Goal: Obtain resource: Obtain resource

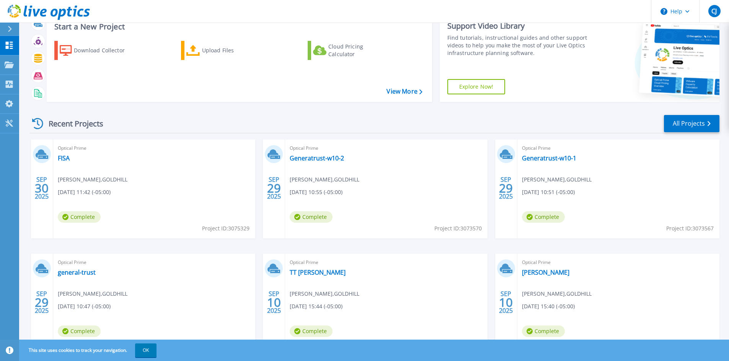
scroll to position [38, 0]
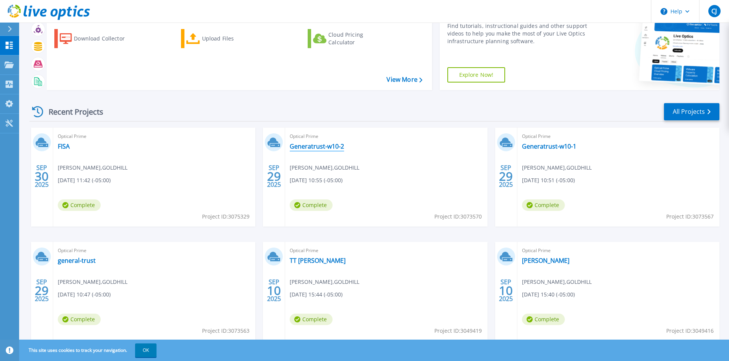
click at [339, 145] on link "Generatrust-w10-2" at bounding box center [317, 147] width 54 height 8
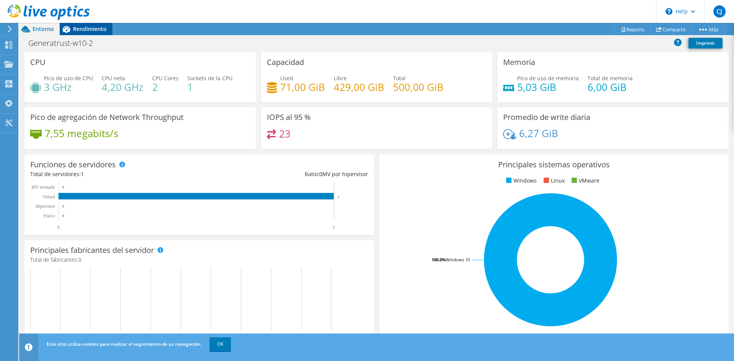
click at [75, 27] on span "Rendimiento" at bounding box center [90, 28] width 34 height 7
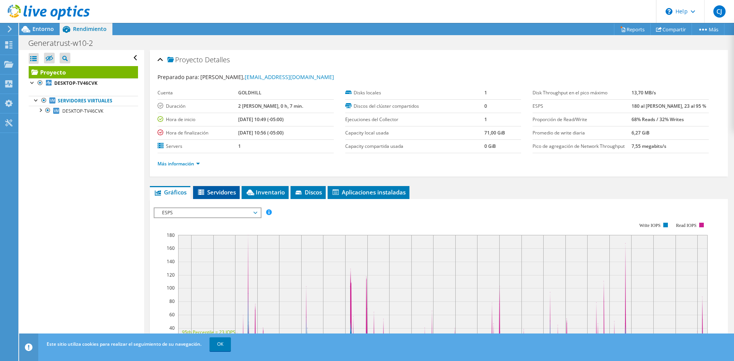
click at [231, 186] on li "Servidores" at bounding box center [216, 192] width 47 height 13
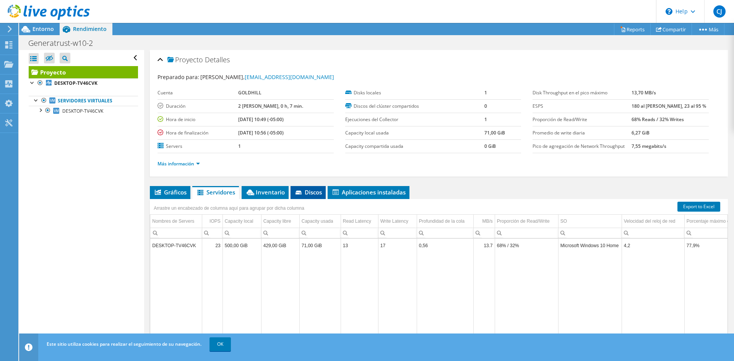
drag, startPoint x: 269, startPoint y: 192, endPoint x: 302, endPoint y: 195, distance: 33.5
click at [269, 192] on span "Inventario" at bounding box center [265, 193] width 39 height 8
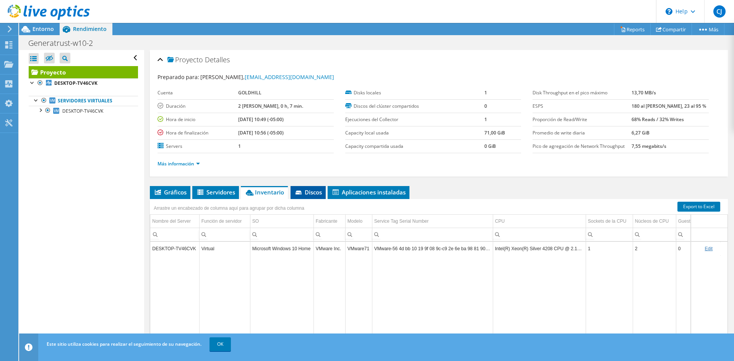
click at [309, 195] on span "Discos" at bounding box center [309, 193] width 28 height 8
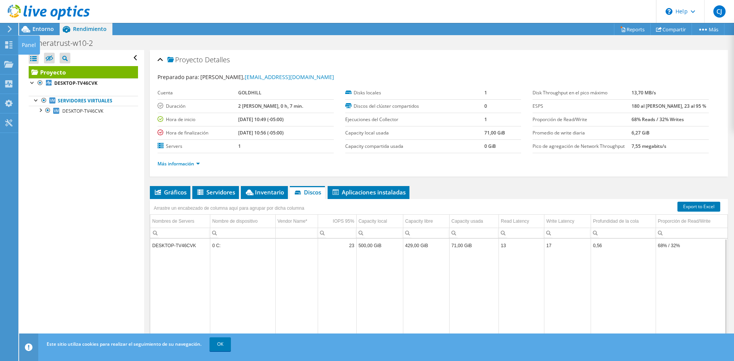
drag, startPoint x: 7, startPoint y: 39, endPoint x: 232, endPoint y: 184, distance: 267.3
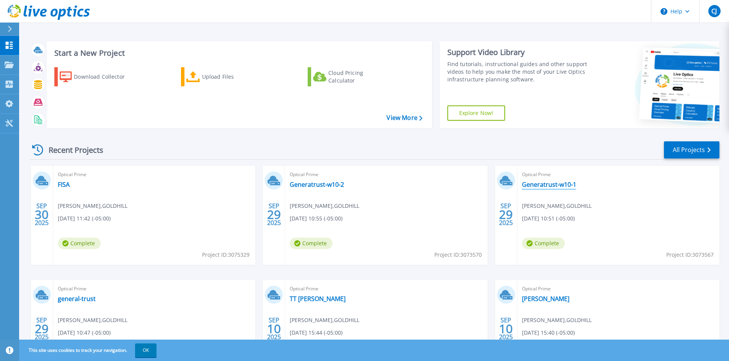
click at [551, 186] on link "Generatrust-w10-1" at bounding box center [549, 185] width 54 height 8
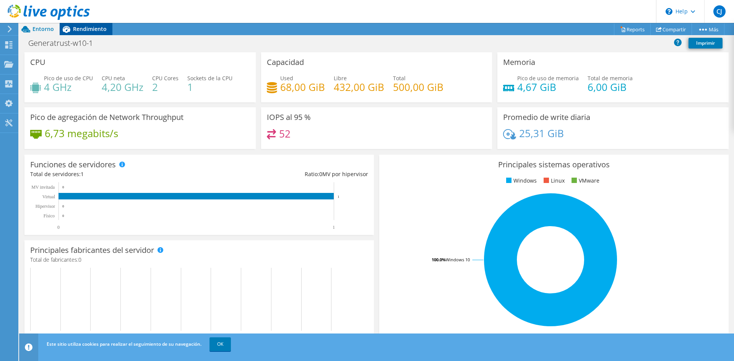
click at [90, 31] on span "Rendimiento" at bounding box center [90, 28] width 34 height 7
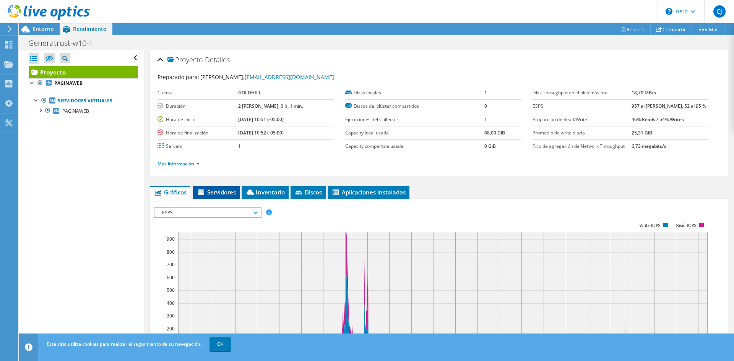
click at [221, 190] on span "Servidores" at bounding box center [216, 193] width 39 height 8
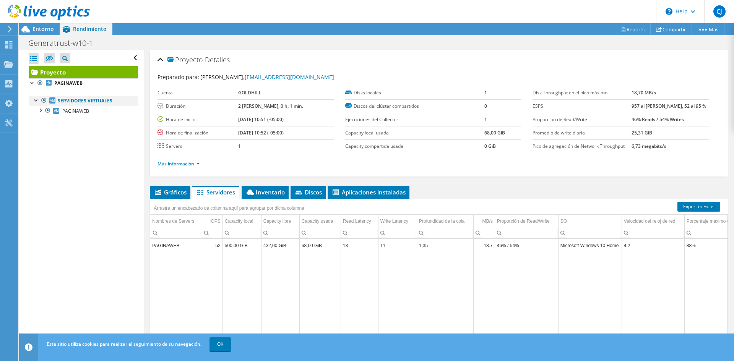
click at [39, 98] on div at bounding box center [37, 100] width 8 height 8
click at [38, 98] on div at bounding box center [37, 100] width 8 height 8
click at [11, 45] on icon at bounding box center [8, 44] width 9 height 7
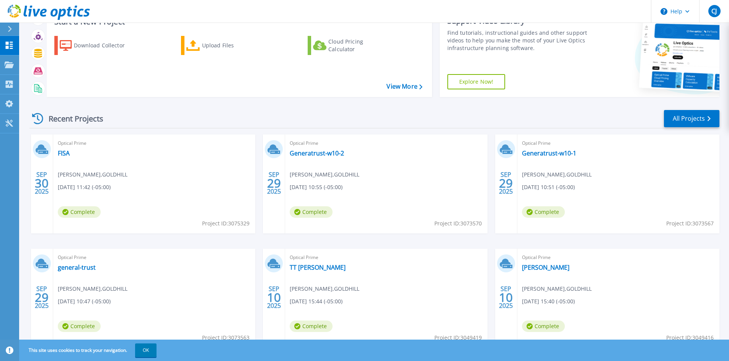
scroll to position [62, 0]
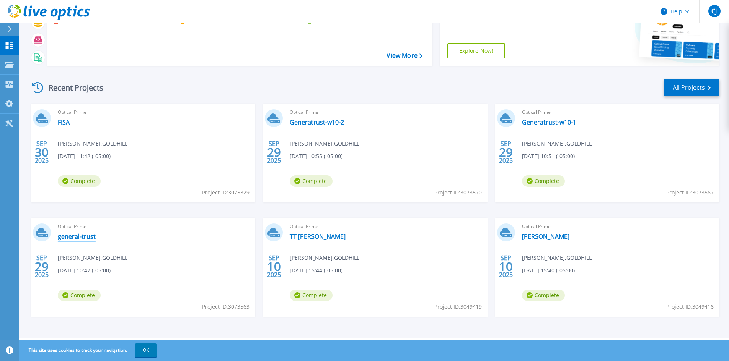
click at [80, 238] on link "general-trust" at bounding box center [77, 237] width 38 height 8
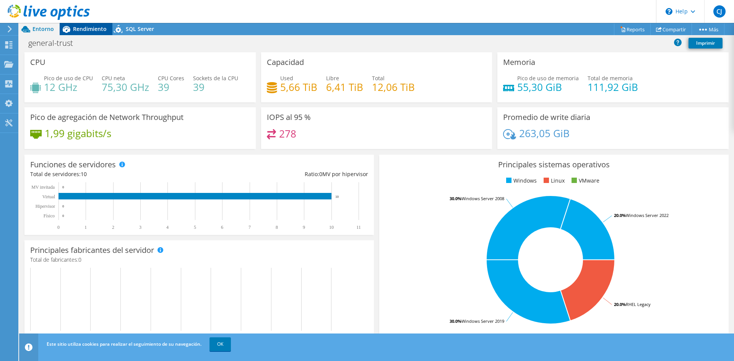
click at [91, 30] on span "Rendimiento" at bounding box center [90, 28] width 34 height 7
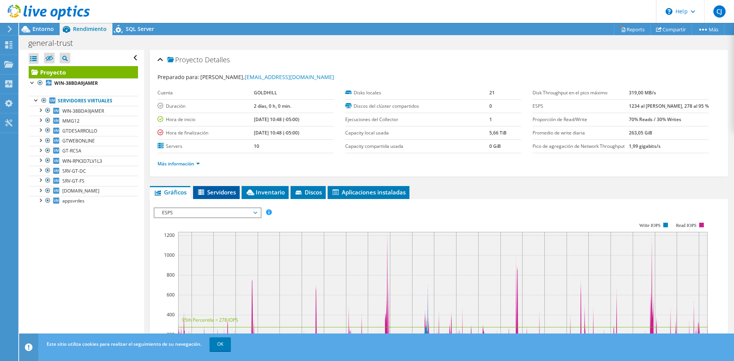
click at [235, 192] on span "Servidores" at bounding box center [216, 193] width 39 height 8
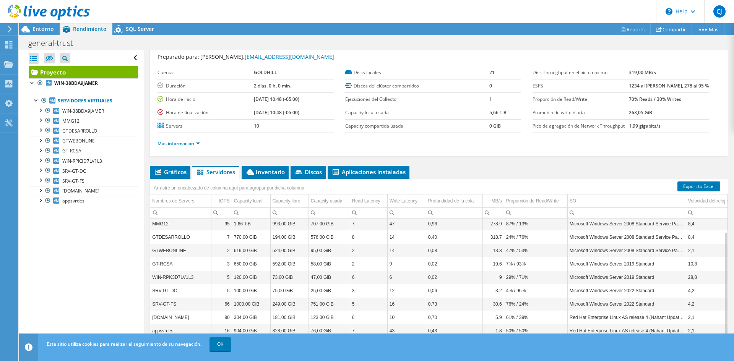
scroll to position [38, 0]
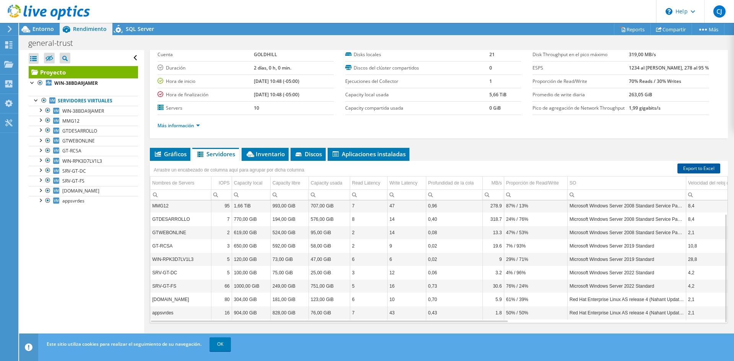
click at [695, 169] on link "Export to Excel" at bounding box center [699, 169] width 43 height 10
drag, startPoint x: 7, startPoint y: 42, endPoint x: 15, endPoint y: 42, distance: 8.4
click at [7, 42] on use at bounding box center [8, 44] width 7 height 7
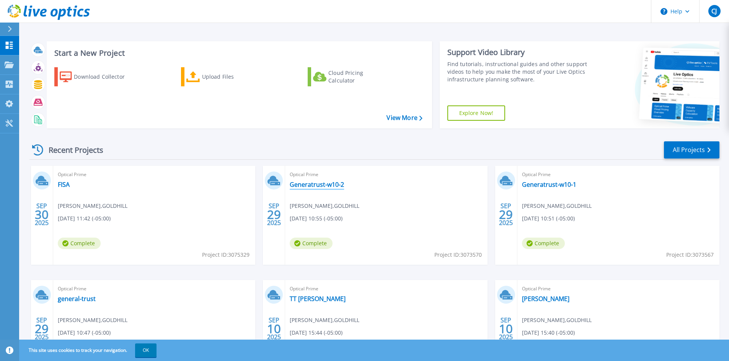
click at [311, 184] on link "Generatrust-w10-2" at bounding box center [317, 185] width 54 height 8
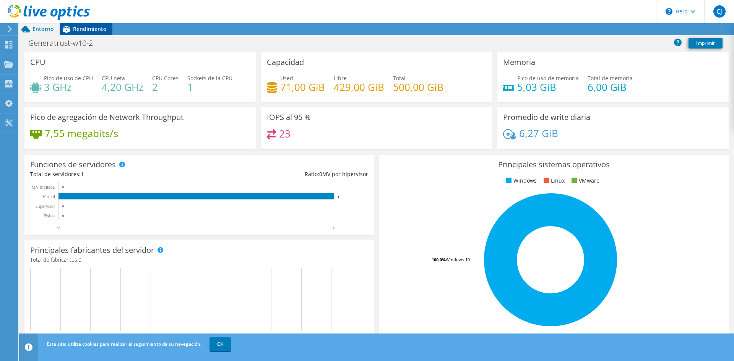
click at [81, 29] on span "Rendimiento" at bounding box center [90, 28] width 34 height 7
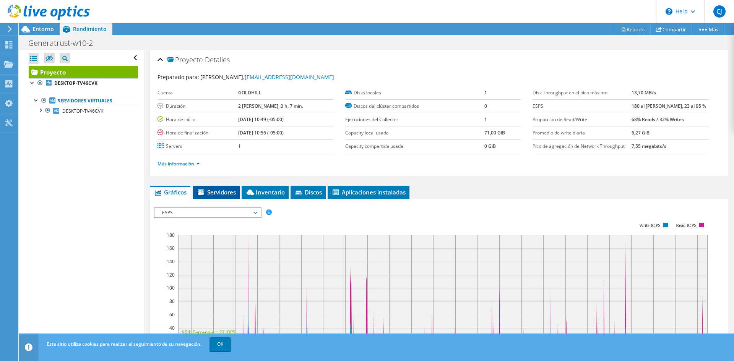
click at [230, 193] on span "Servidores" at bounding box center [216, 193] width 39 height 8
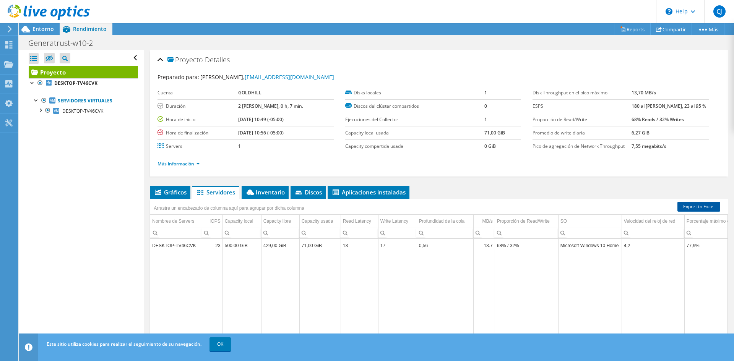
click at [694, 208] on link "Export to Excel" at bounding box center [699, 207] width 43 height 10
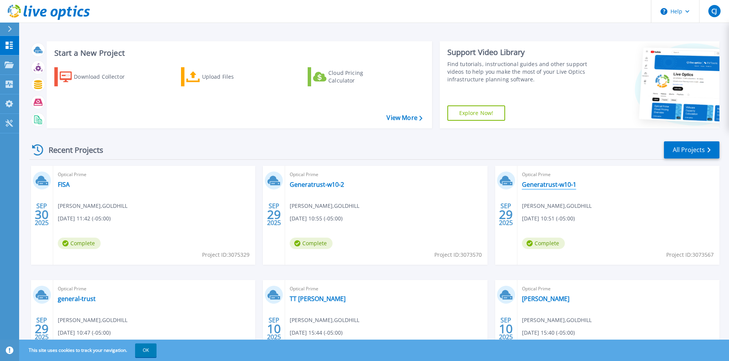
click at [552, 185] on link "Generatrust-w10-1" at bounding box center [549, 185] width 54 height 8
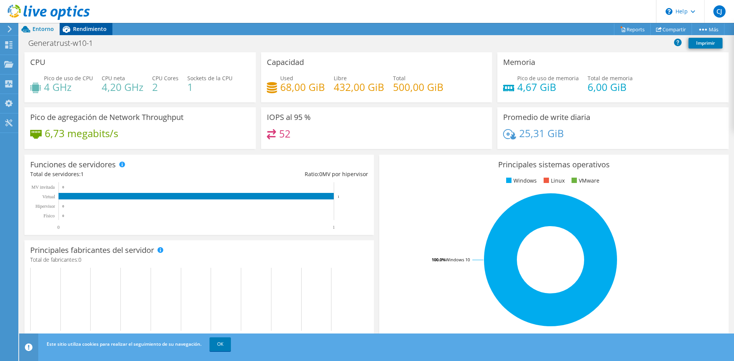
click at [84, 32] on span "Rendimiento" at bounding box center [90, 28] width 34 height 7
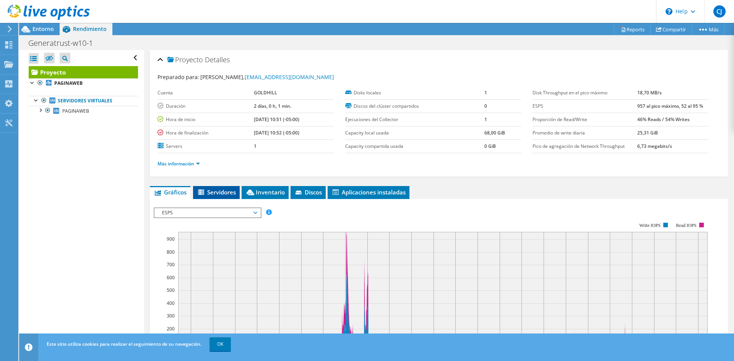
click at [214, 193] on span "Servidores" at bounding box center [216, 193] width 39 height 8
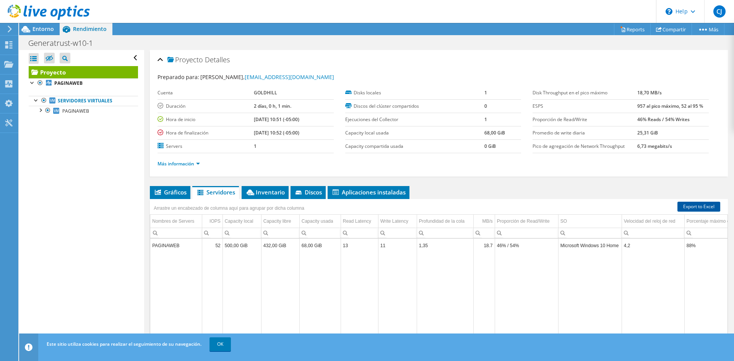
click at [689, 208] on link "Export to Excel" at bounding box center [699, 207] width 43 height 10
click at [704, 71] on div "Preparado para: Christian Jerez, cjerez@ghcorporationec.com Cuenta GOLDHILL Dur…" at bounding box center [439, 121] width 563 height 106
click at [631, 30] on link "Reports" at bounding box center [632, 29] width 37 height 12
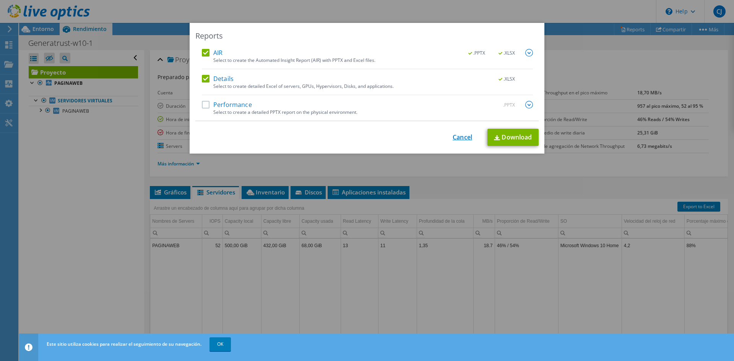
click at [462, 137] on link "Cancel" at bounding box center [463, 137] width 20 height 7
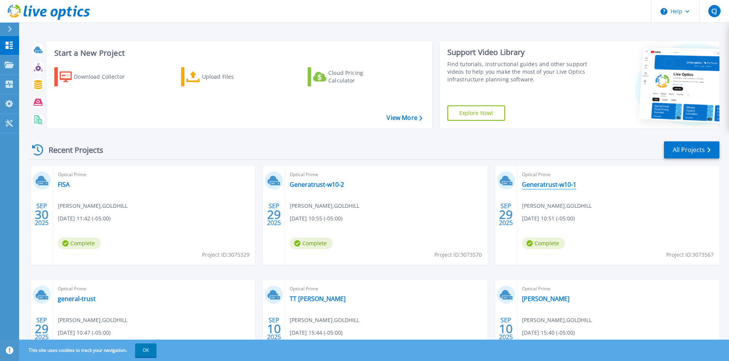
click at [538, 188] on link "Generatrust-w10-1" at bounding box center [549, 185] width 54 height 8
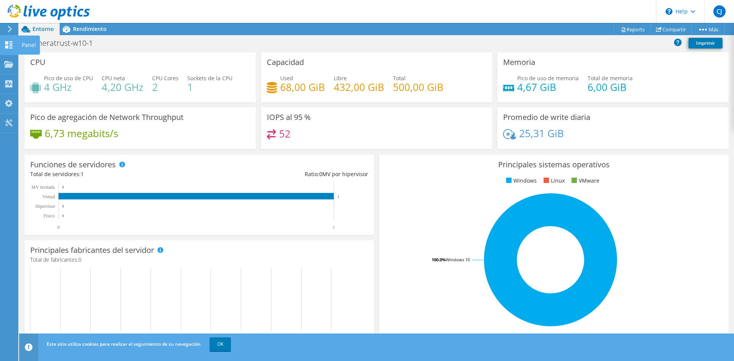
click at [12, 41] on icon at bounding box center [8, 44] width 9 height 7
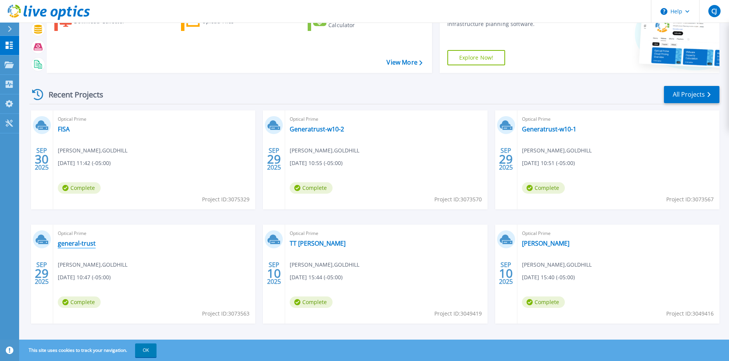
scroll to position [62, 0]
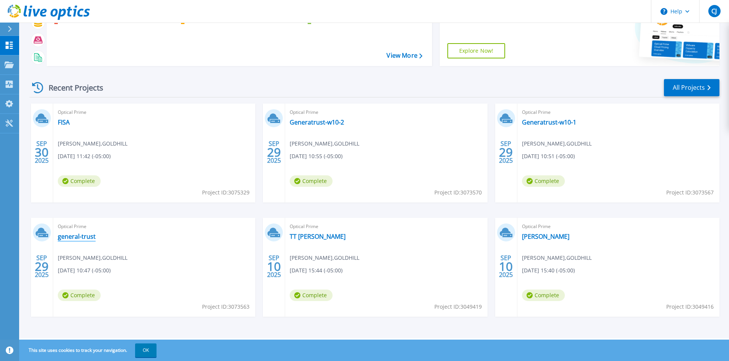
click at [79, 237] on link "general-trust" at bounding box center [77, 237] width 38 height 8
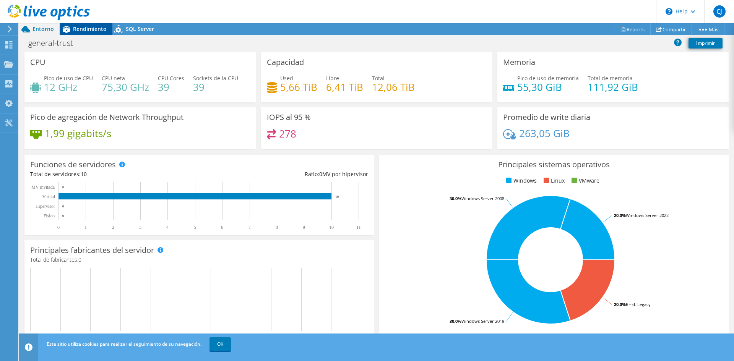
click at [93, 27] on span "Rendimiento" at bounding box center [90, 28] width 34 height 7
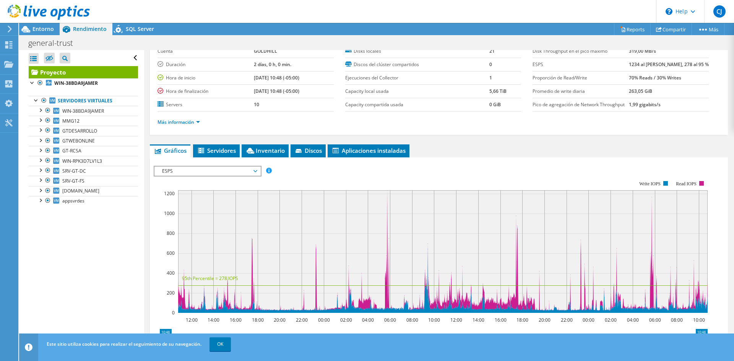
scroll to position [77, 0]
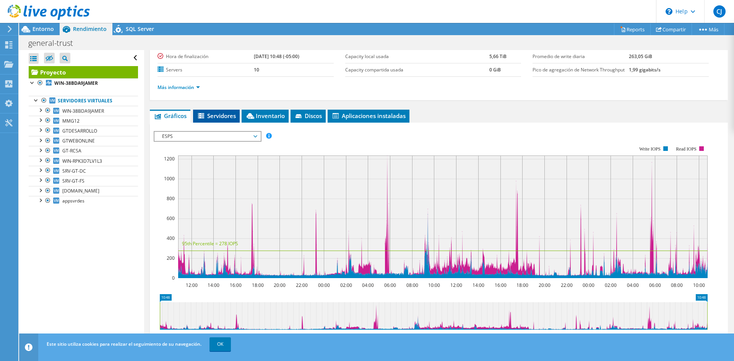
click at [212, 119] on span "Servidores" at bounding box center [216, 116] width 39 height 8
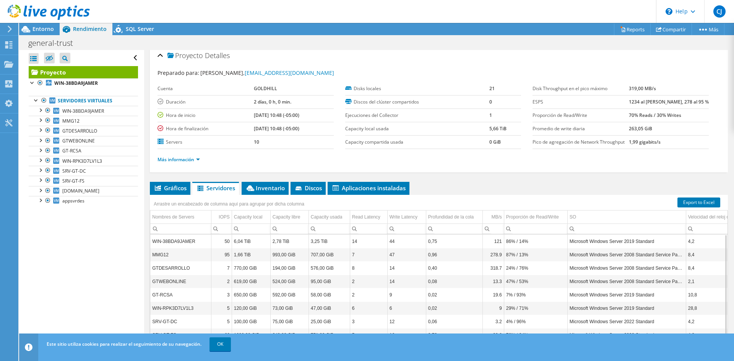
scroll to position [0, 0]
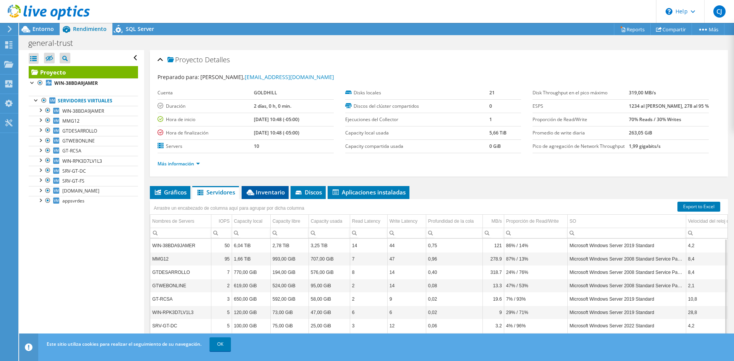
click at [273, 194] on span "Inventario" at bounding box center [265, 193] width 39 height 8
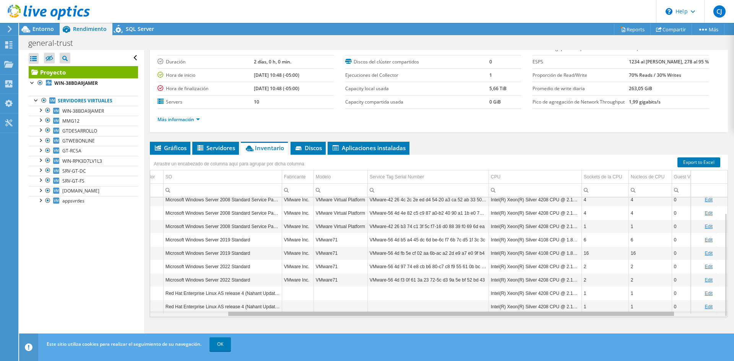
drag, startPoint x: 578, startPoint y: 315, endPoint x: 657, endPoint y: 314, distance: 79.2
click at [657, 314] on body "CJ Usuario final [PERSON_NAME] [EMAIL_ADDRESS][DOMAIN_NAME] [GEOGRAPHIC_DATA] M…" at bounding box center [367, 180] width 734 height 361
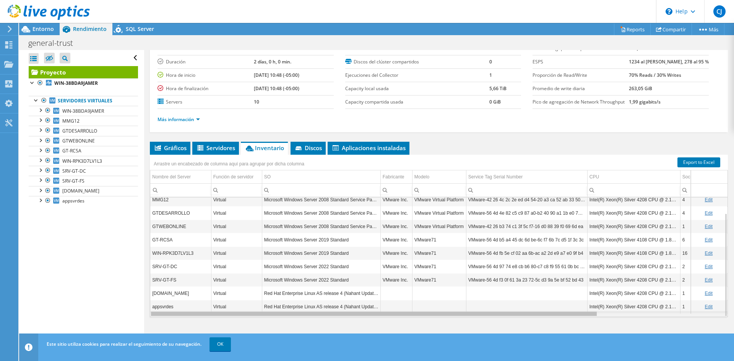
drag, startPoint x: 562, startPoint y: 316, endPoint x: 339, endPoint y: 313, distance: 223.8
click at [339, 313] on body "CJ Usuario final [PERSON_NAME] [EMAIL_ADDRESS][DOMAIN_NAME] [GEOGRAPHIC_DATA] M…" at bounding box center [367, 180] width 734 height 361
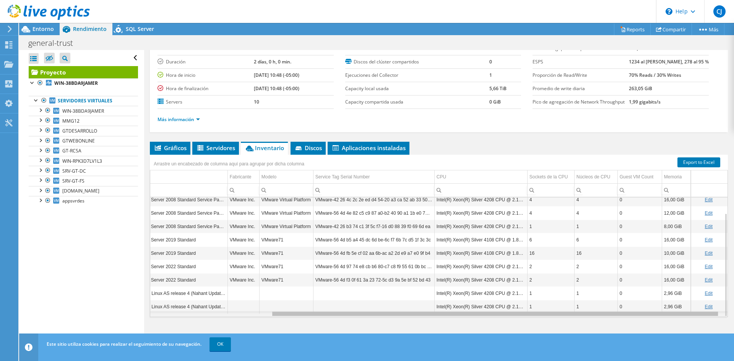
drag, startPoint x: 586, startPoint y: 316, endPoint x: 712, endPoint y: 313, distance: 125.1
click at [712, 313] on body "CJ Usuario final [PERSON_NAME] [EMAIL_ADDRESS][DOMAIN_NAME] [GEOGRAPHIC_DATA] M…" at bounding box center [367, 180] width 734 height 361
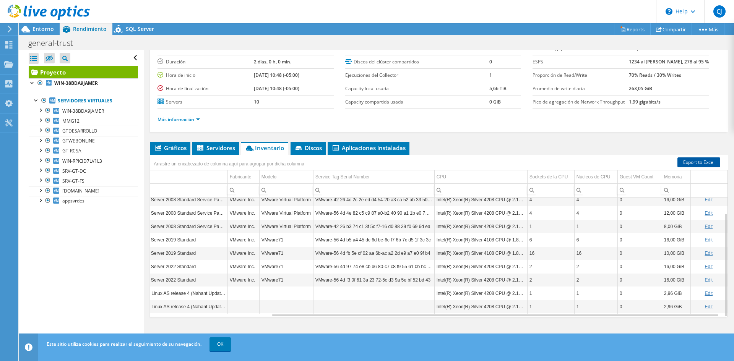
click at [693, 162] on link "Export to Excel" at bounding box center [699, 163] width 43 height 10
